Goal: Transaction & Acquisition: Subscribe to service/newsletter

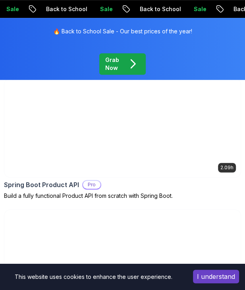
scroll to position [1531, 0]
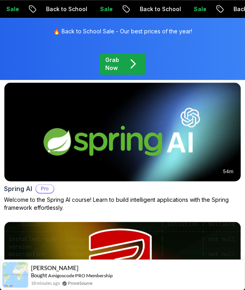
drag, startPoint x: 194, startPoint y: 100, endPoint x: 167, endPoint y: 145, distance: 52.3
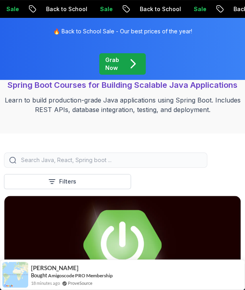
scroll to position [0, 0]
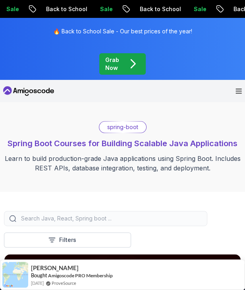
click at [135, 66] on icon "pre-order" at bounding box center [133, 64] width 14 height 14
